Goal: Find specific page/section: Find specific page/section

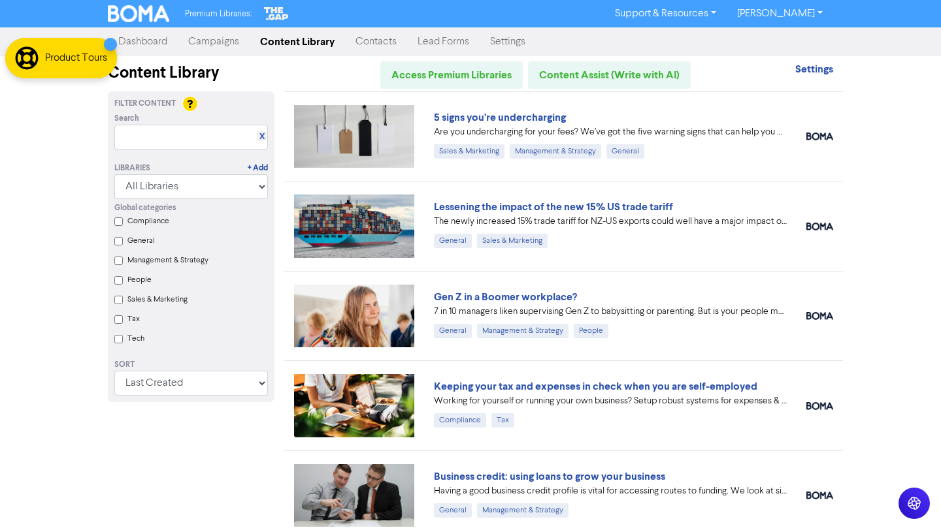
click at [215, 42] on link "Campaigns" at bounding box center [214, 42] width 72 height 26
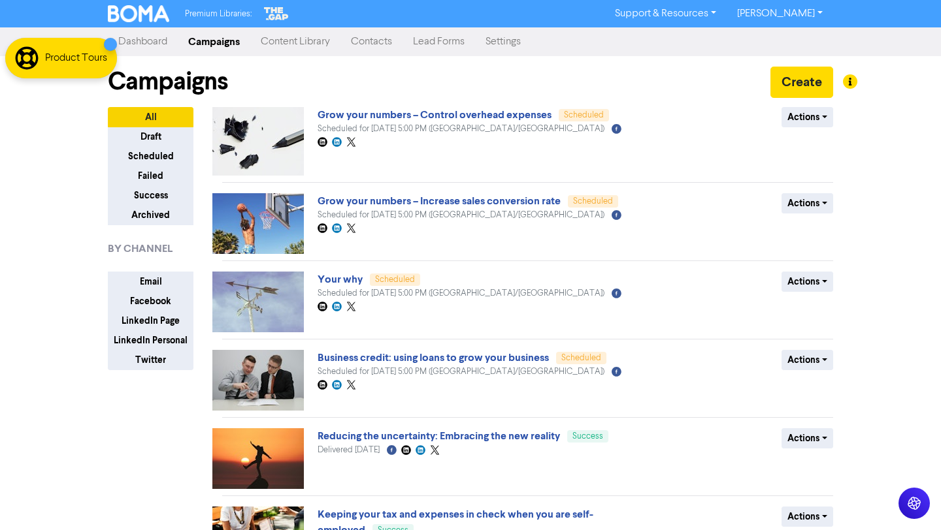
click at [150, 37] on link "Dashboard" at bounding box center [143, 42] width 70 height 26
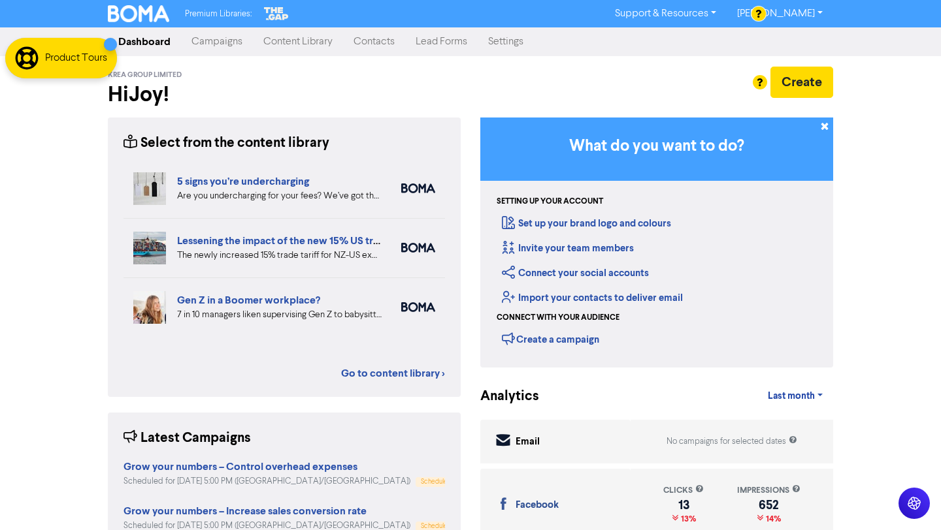
click at [214, 39] on link "Campaigns" at bounding box center [217, 42] width 72 height 26
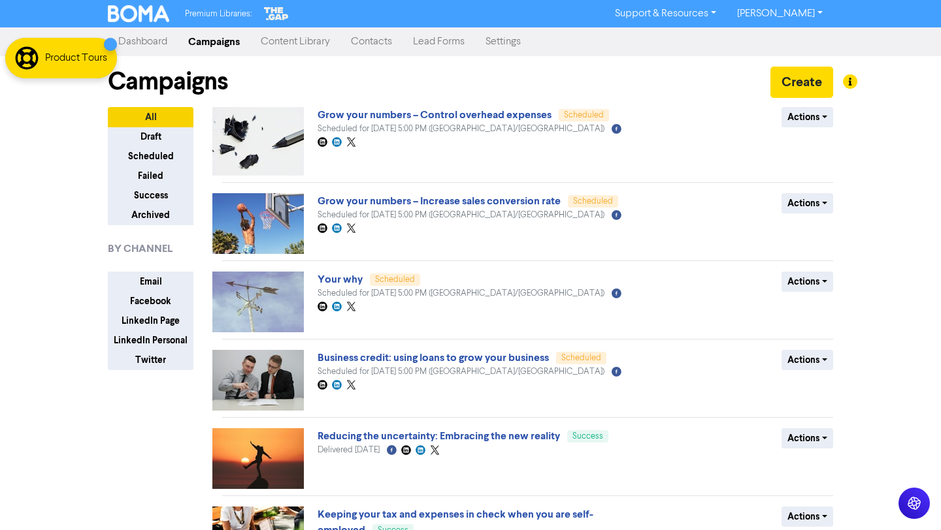
click at [289, 45] on link "Content Library" at bounding box center [295, 42] width 90 height 26
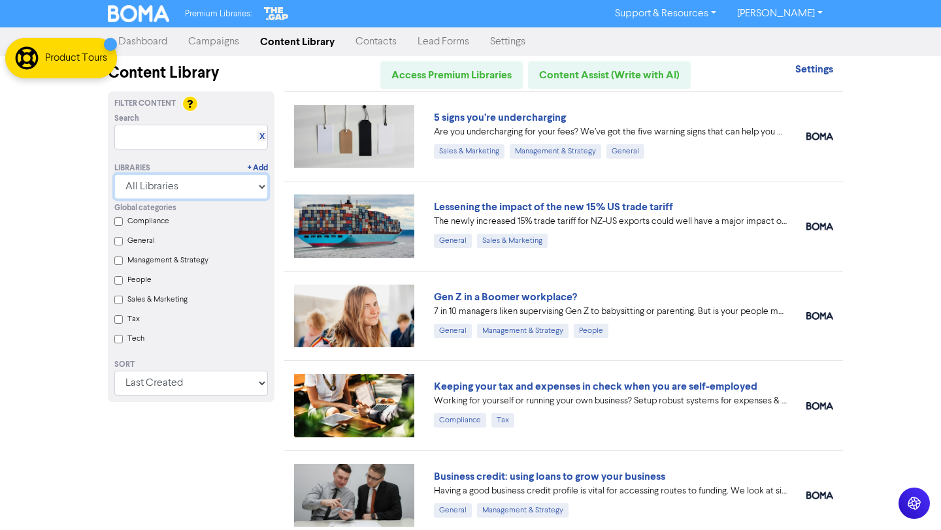
click at [220, 187] on select "All Libraries BOMA Other Partners The Gap Xero" at bounding box center [190, 186] width 153 height 25
click at [114, 174] on select "All Libraries BOMA Other Partners The Gap Xero" at bounding box center [190, 186] width 153 height 25
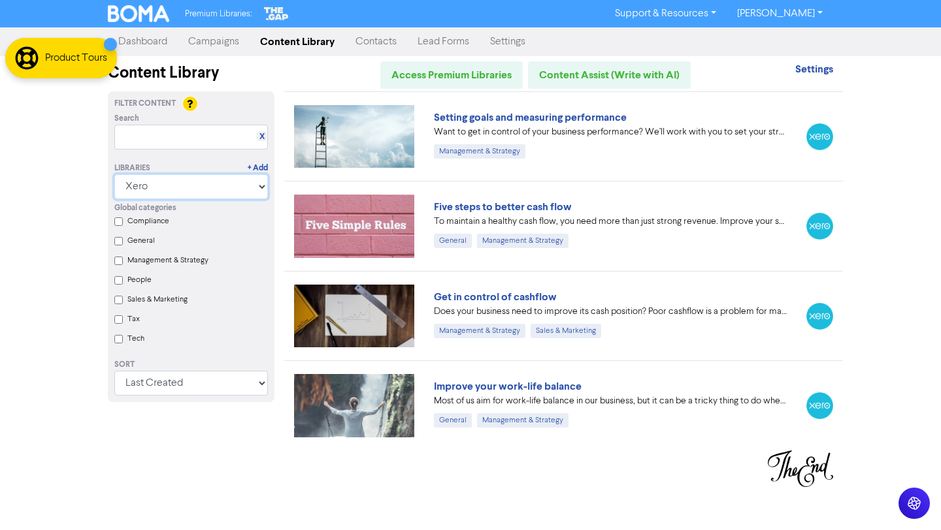
click at [234, 179] on select "All Libraries BOMA Other Partners The Gap Xero" at bounding box center [190, 186] width 153 height 25
select select "The Gap"
click at [114, 174] on select "All Libraries BOMA Other Partners The Gap Xero" at bounding box center [190, 186] width 153 height 25
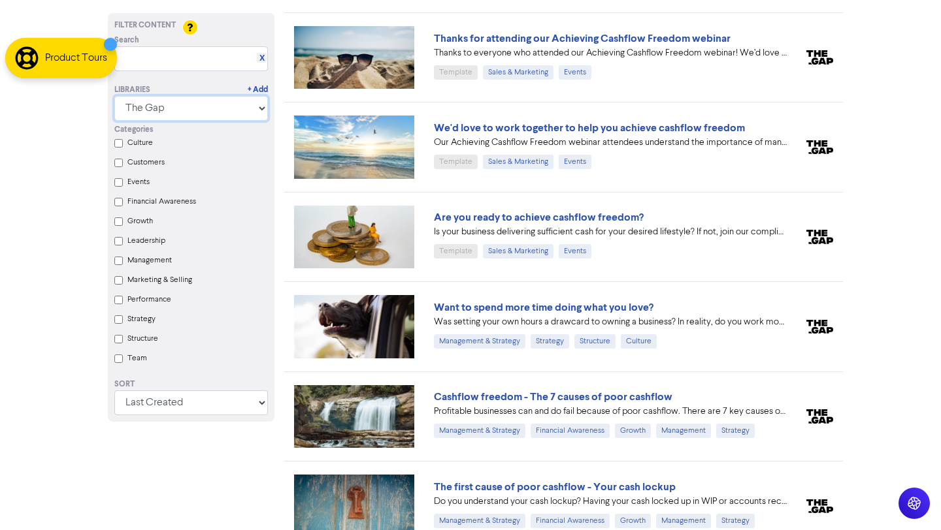
scroll to position [620, 0]
